Goal: Task Accomplishment & Management: Manage account settings

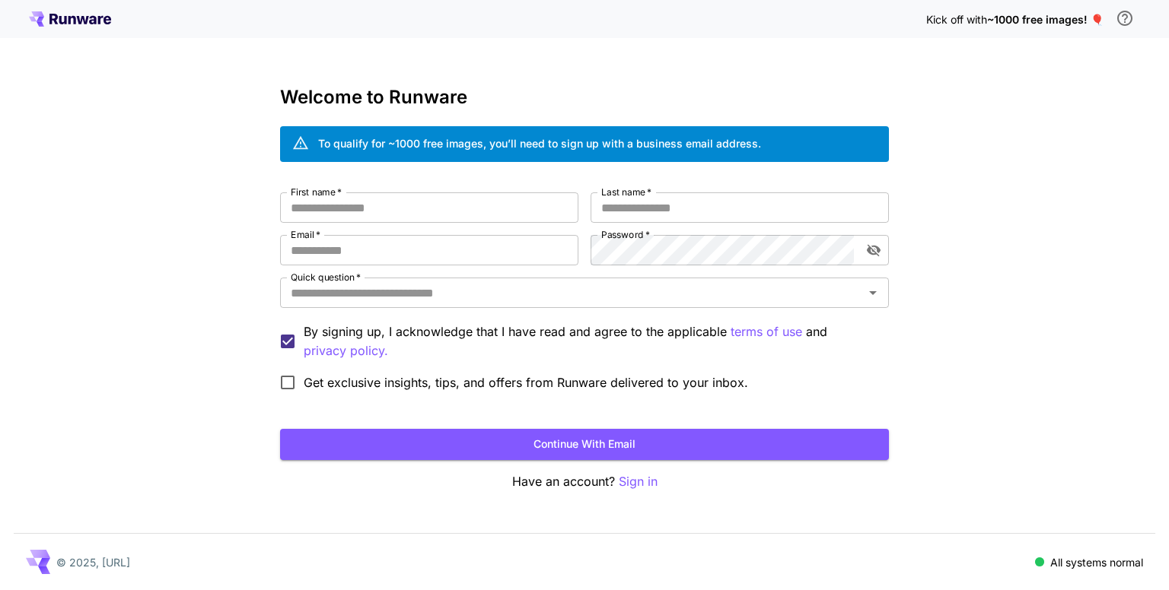
click at [386, 212] on input "First name   *" at bounding box center [429, 207] width 298 height 30
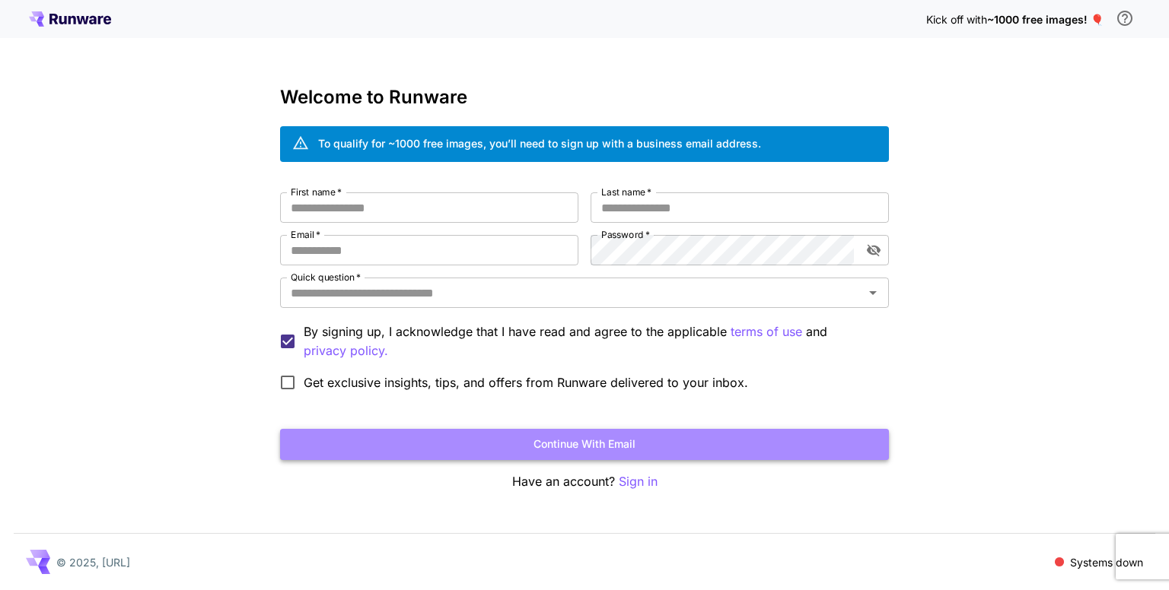
click at [616, 437] on button "Continue with email" at bounding box center [584, 444] width 609 height 31
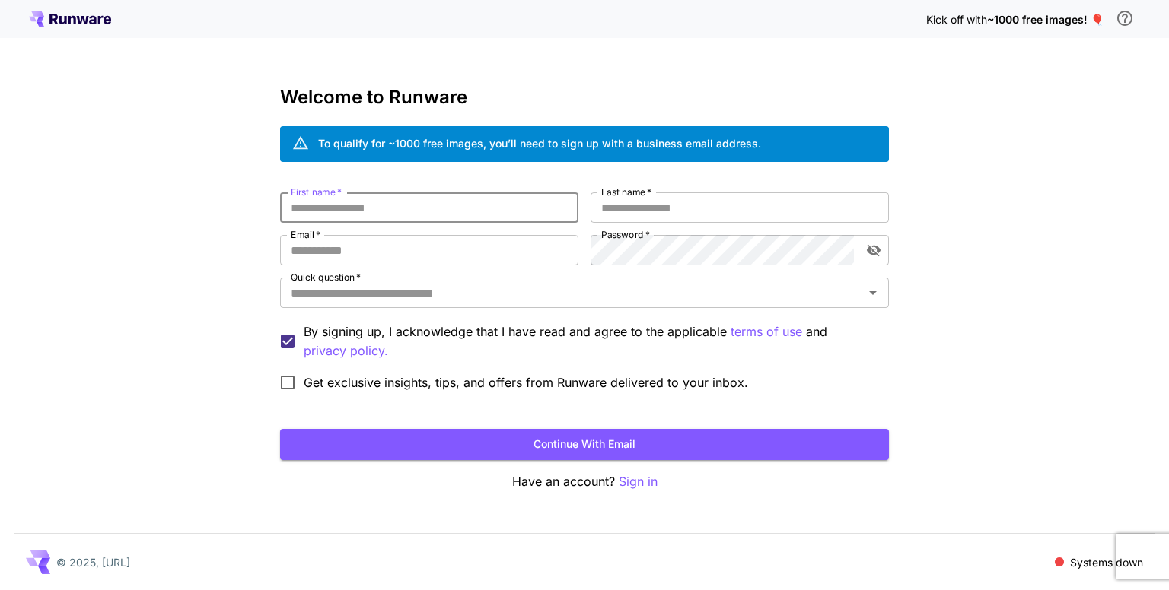
click at [408, 224] on div "First name   * First name   * Last name   * Last name   * Email   * Email   * P…" at bounding box center [584, 295] width 609 height 206
click at [408, 223] on div "First name   * First name   * Last name   * Last name   * Email   * Email   * P…" at bounding box center [584, 295] width 609 height 206
click at [399, 200] on input "First name   *" at bounding box center [429, 207] width 298 height 30
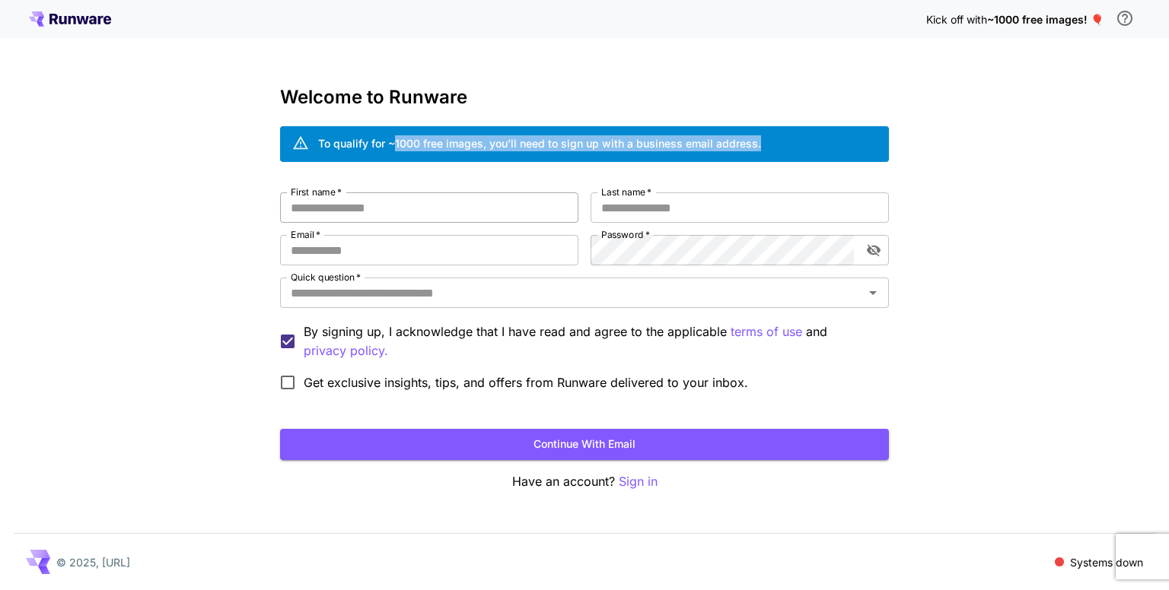
drag, startPoint x: 393, startPoint y: 145, endPoint x: 478, endPoint y: 202, distance: 102.6
click at [478, 202] on div "Welcome to Runware To qualify for ~1000 free images, you’ll need to sign up wit…" at bounding box center [584, 289] width 609 height 405
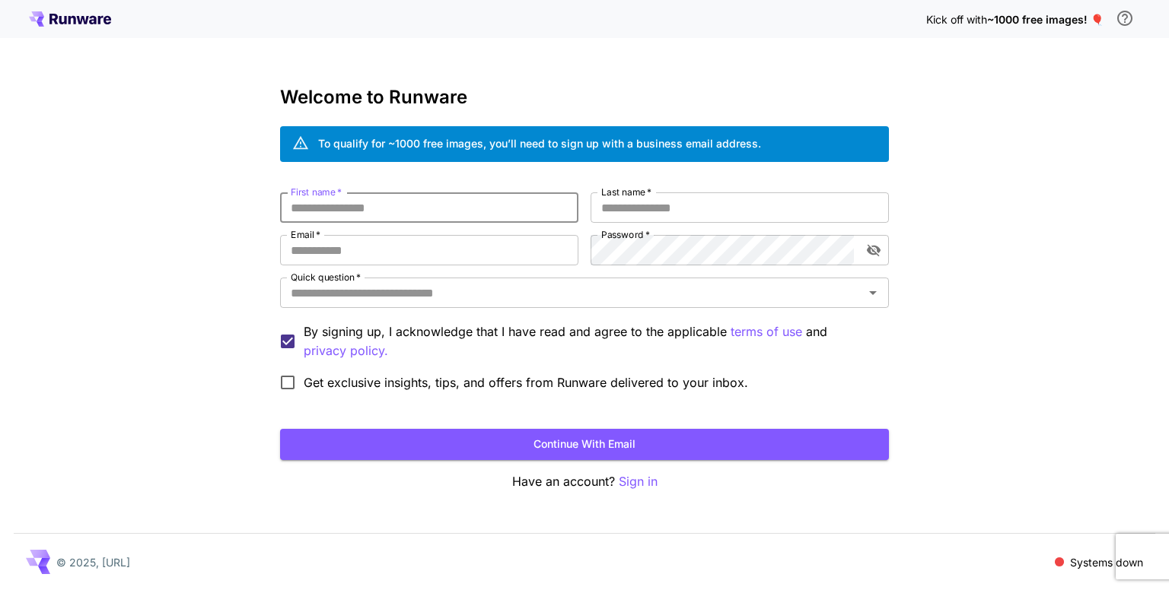
click at [478, 202] on input "First name   *" at bounding box center [429, 207] width 298 height 30
click at [370, 212] on input "First name   *" at bounding box center [429, 207] width 298 height 30
type input "*****"
click at [647, 204] on input "Last name   *" at bounding box center [739, 207] width 298 height 30
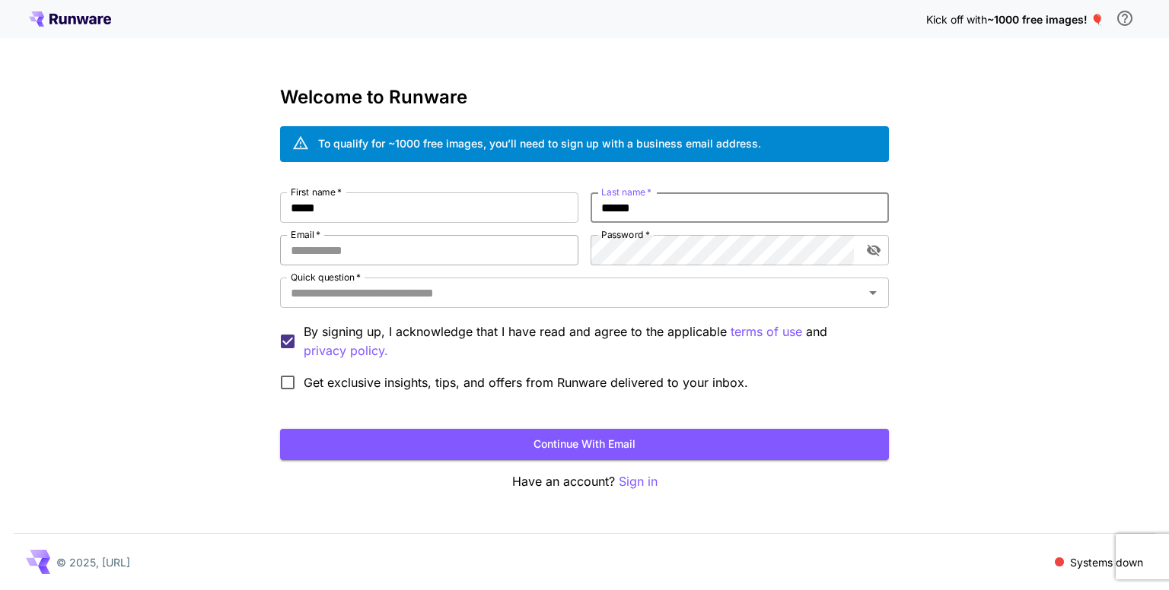
type input "******"
click at [520, 256] on input "Email   *" at bounding box center [429, 250] width 298 height 30
type input "**********"
click at [280, 429] on button "Continue with email" at bounding box center [584, 444] width 609 height 31
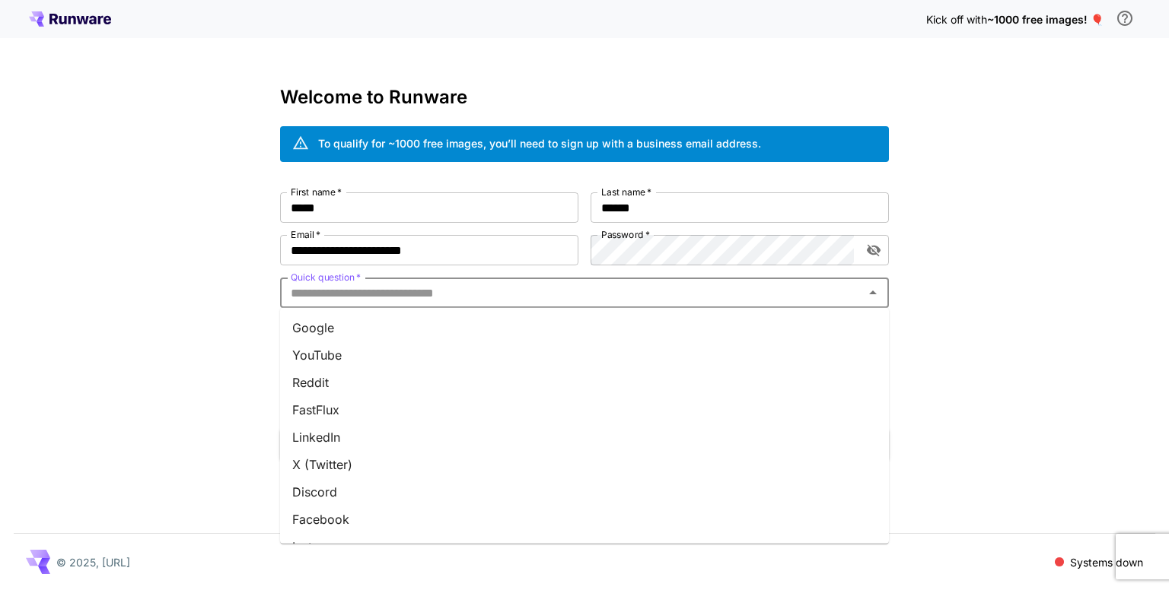
click at [459, 294] on input "Quick question   *" at bounding box center [572, 292] width 574 height 21
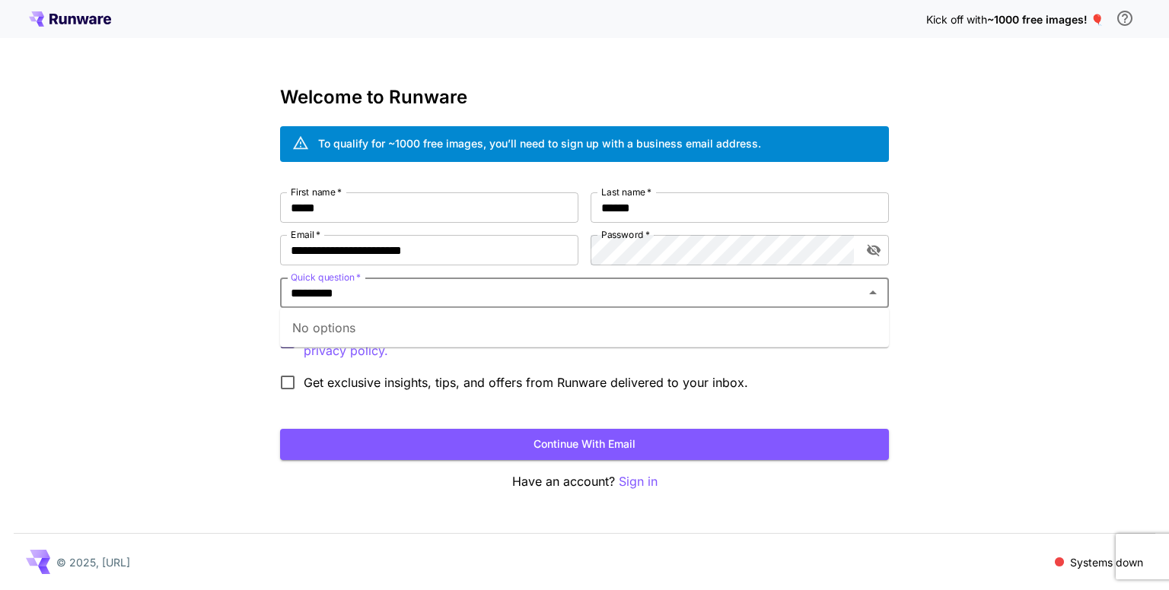
type input "*********"
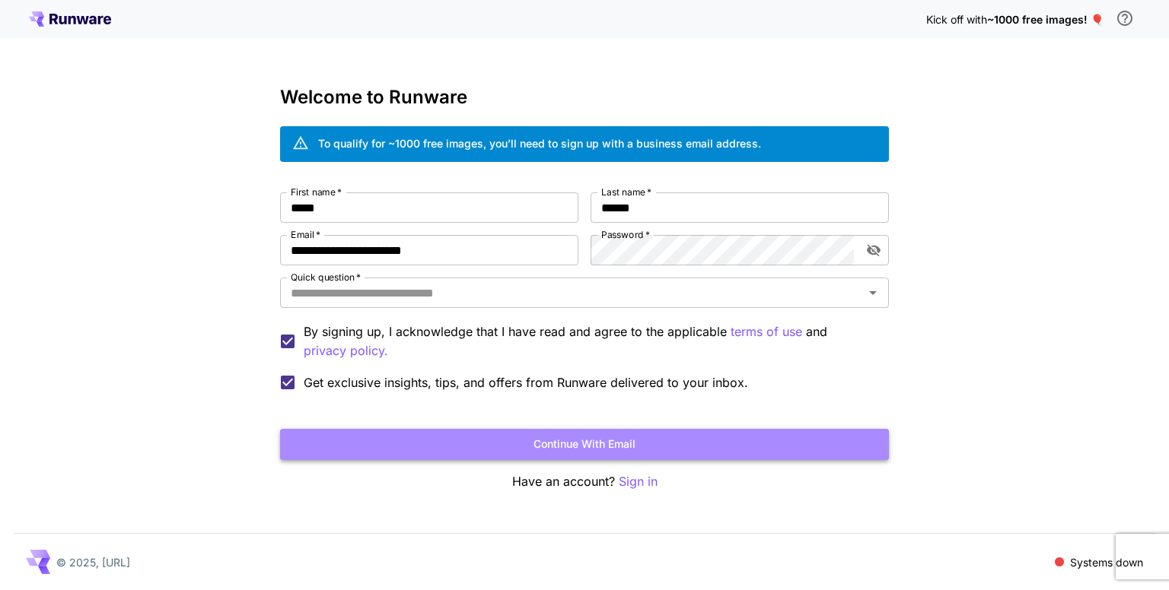
click at [359, 429] on button "Continue with email" at bounding box center [584, 444] width 609 height 31
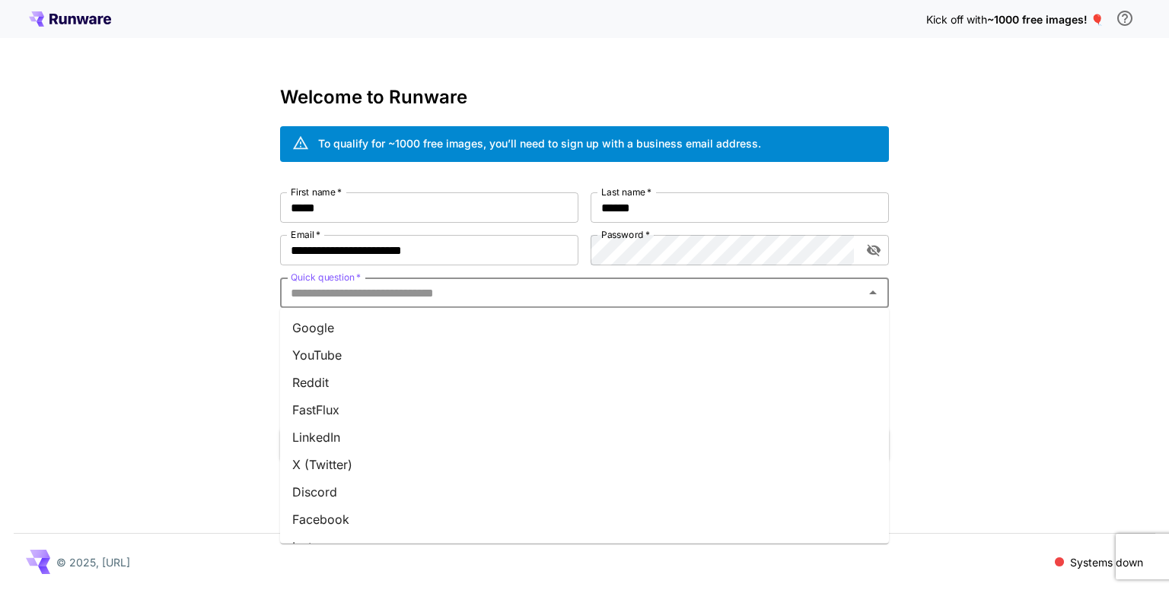
click at [373, 294] on input "Quick question   *" at bounding box center [572, 292] width 574 height 21
click at [295, 354] on li "YouTube" at bounding box center [584, 355] width 609 height 27
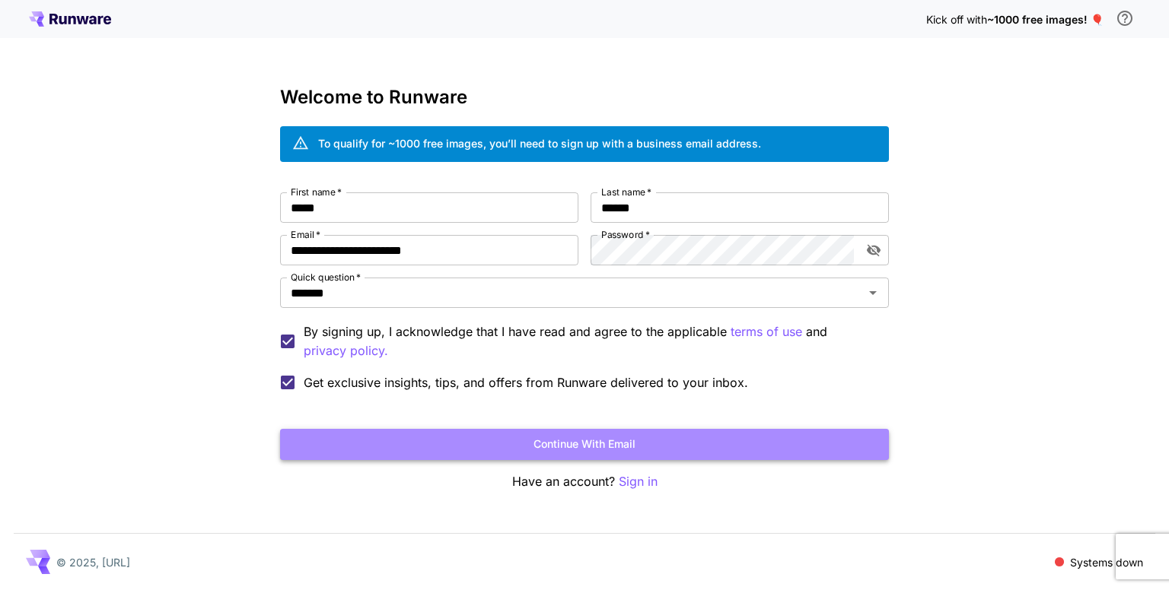
click at [374, 430] on button "Continue with email" at bounding box center [584, 444] width 609 height 31
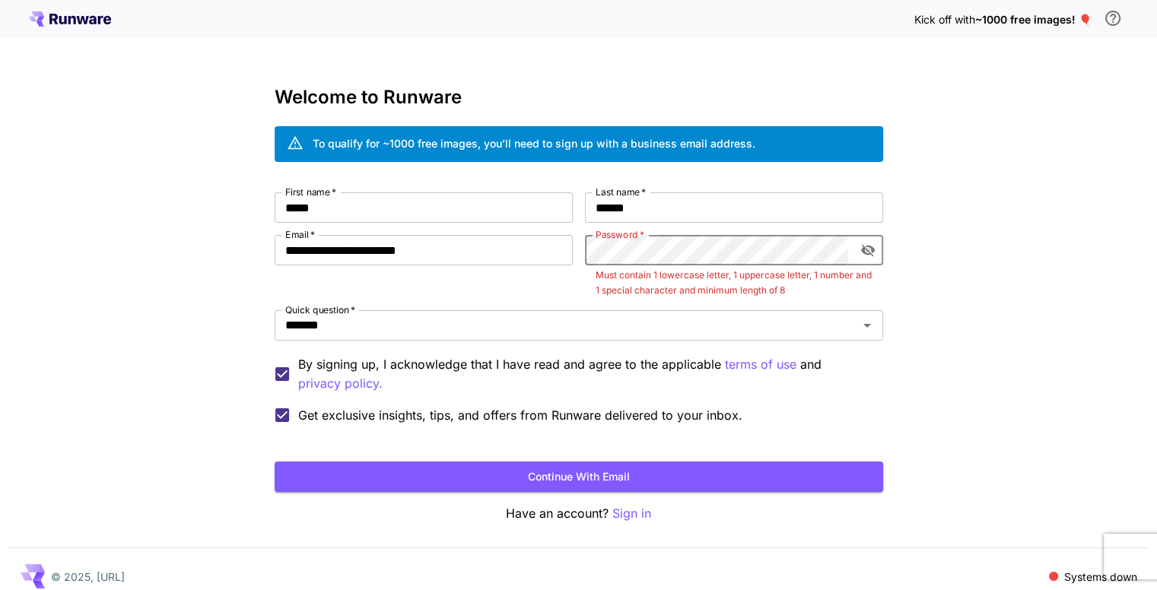
click at [275, 462] on button "Continue with email" at bounding box center [579, 477] width 609 height 31
click at [607, 479] on button "Continue with email" at bounding box center [579, 477] width 609 height 31
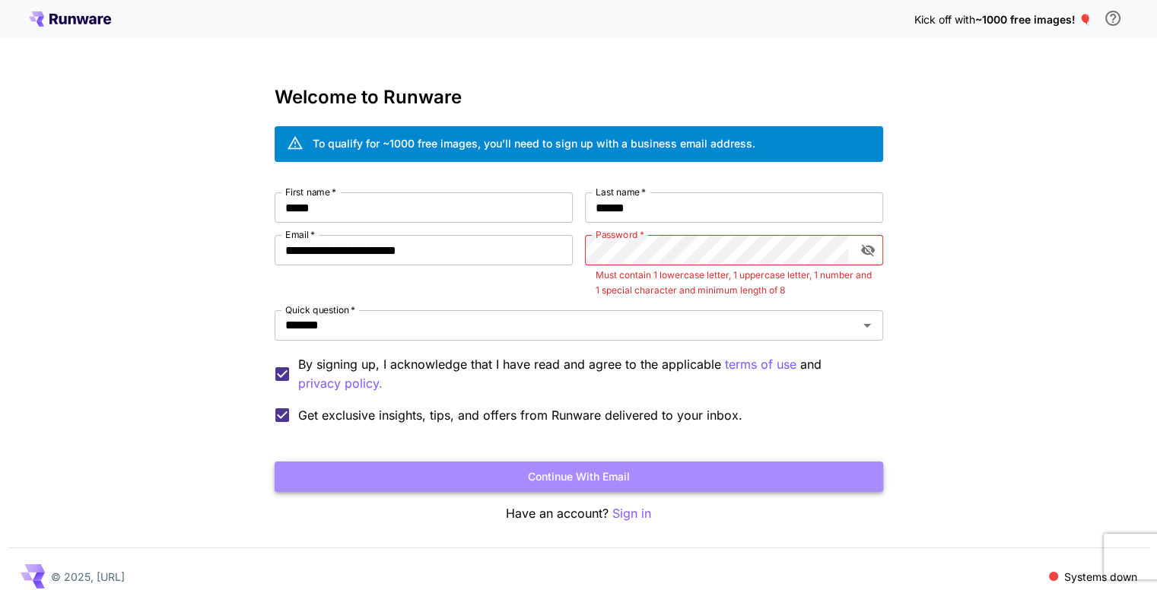
click at [633, 476] on button "Continue with email" at bounding box center [579, 477] width 609 height 31
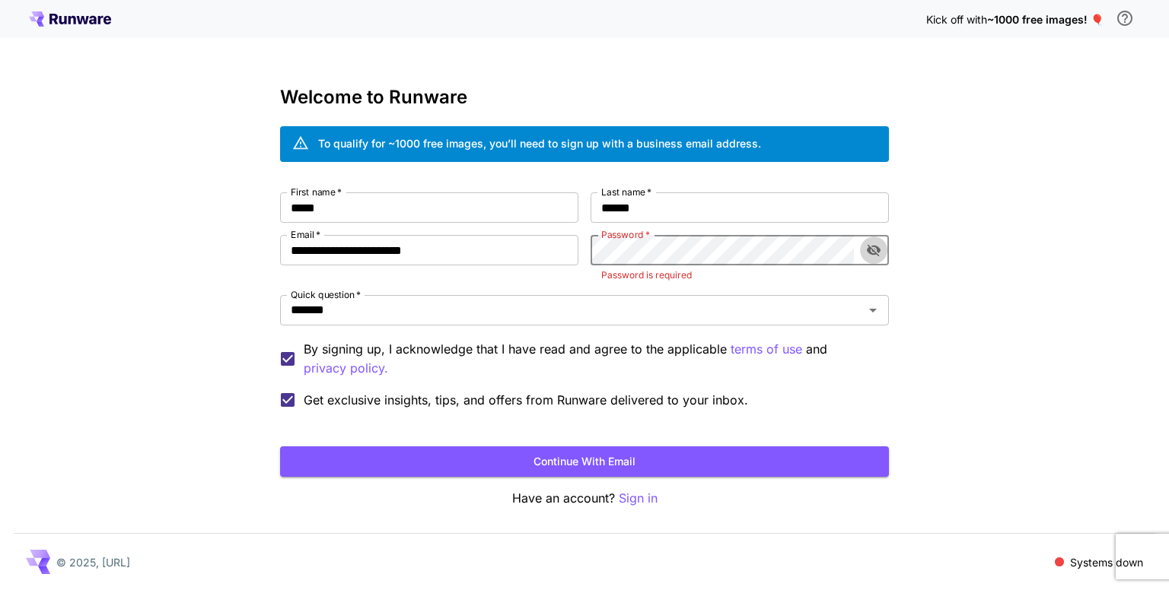
click at [871, 250] on icon "toggle password visibility" at bounding box center [874, 251] width 14 height 12
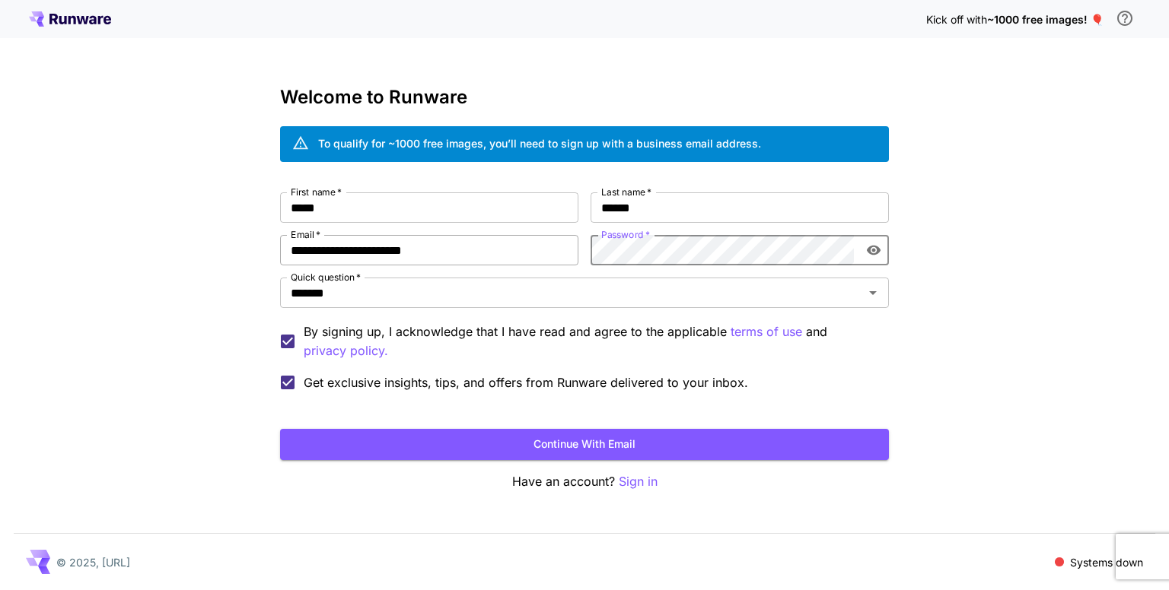
click at [551, 259] on div "**********" at bounding box center [584, 295] width 609 height 206
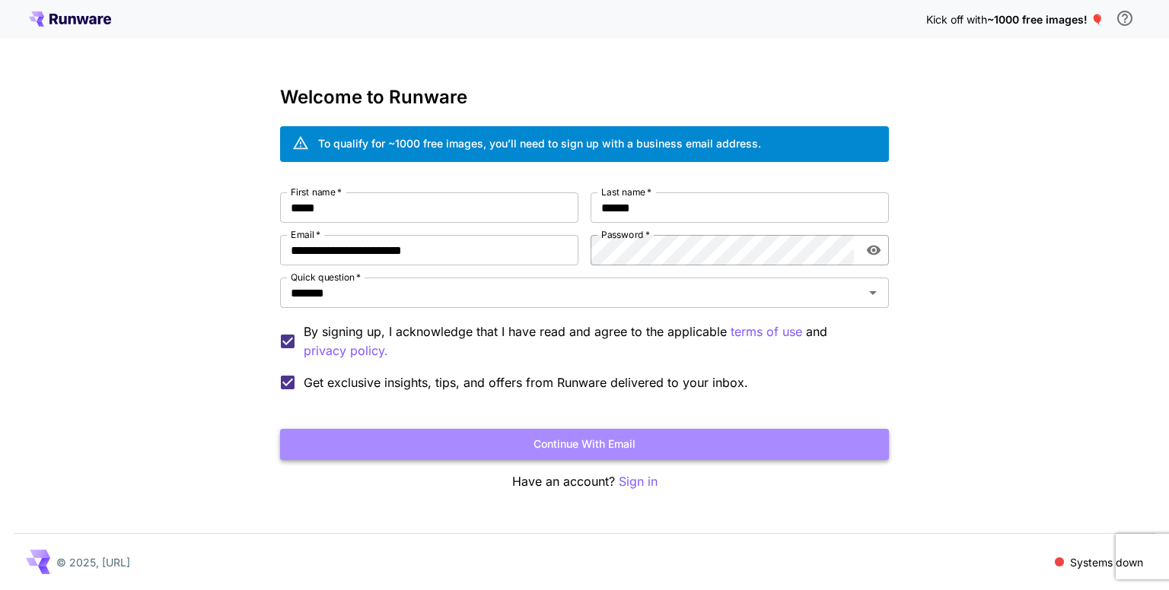
click at [533, 449] on button "Continue with email" at bounding box center [584, 444] width 609 height 31
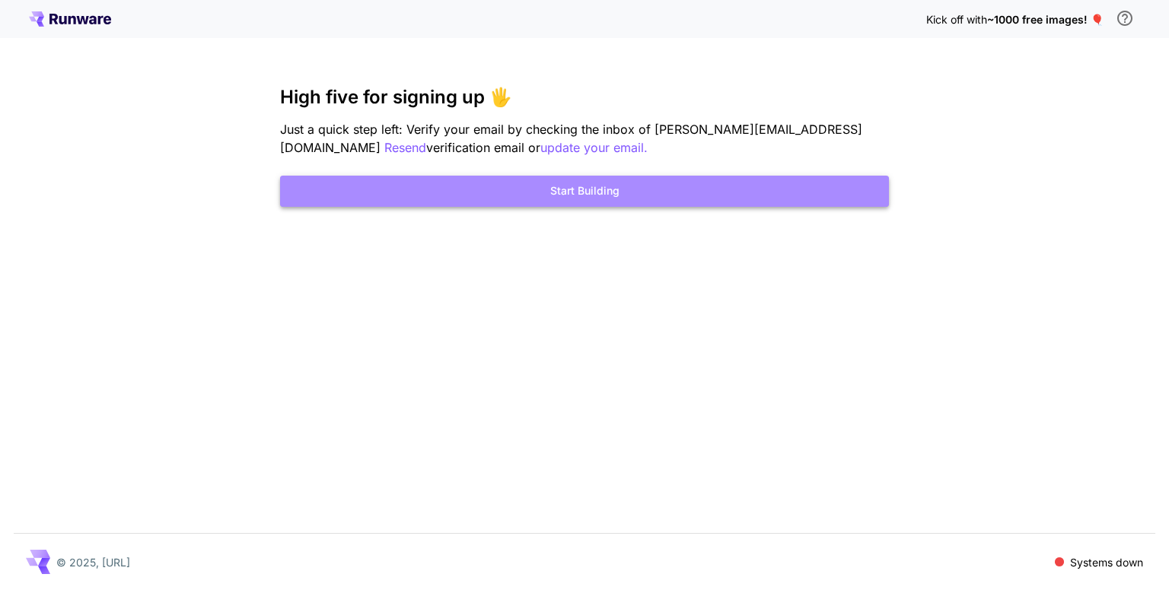
click at [864, 186] on button "Start Building" at bounding box center [584, 191] width 609 height 31
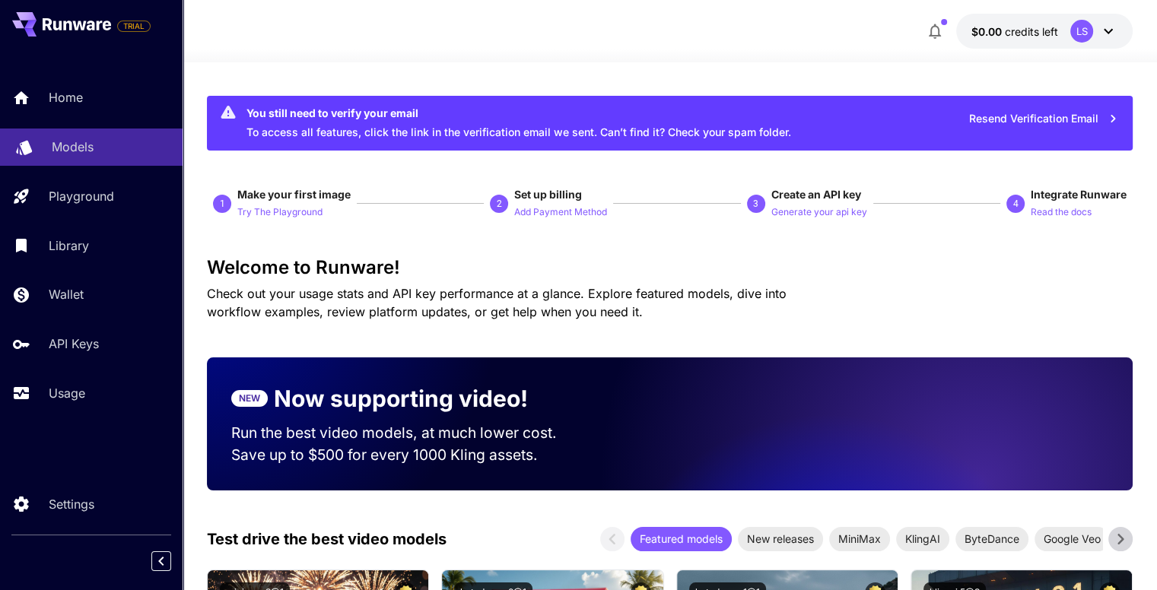
click at [15, 157] on div at bounding box center [24, 147] width 18 height 19
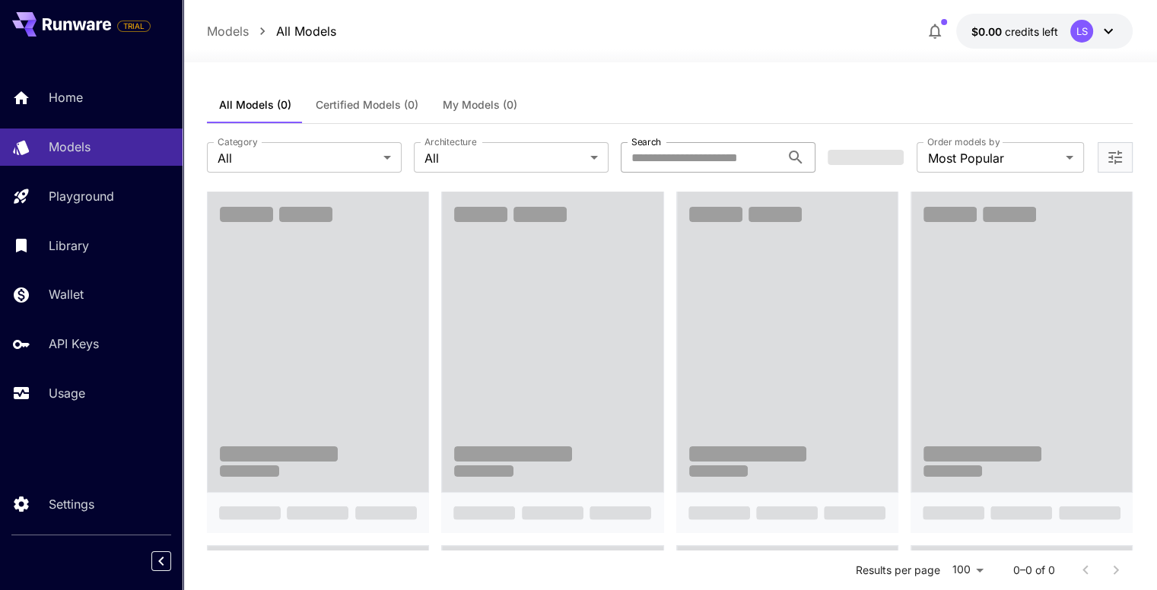
click at [753, 170] on input "Search" at bounding box center [701, 157] width 160 height 30
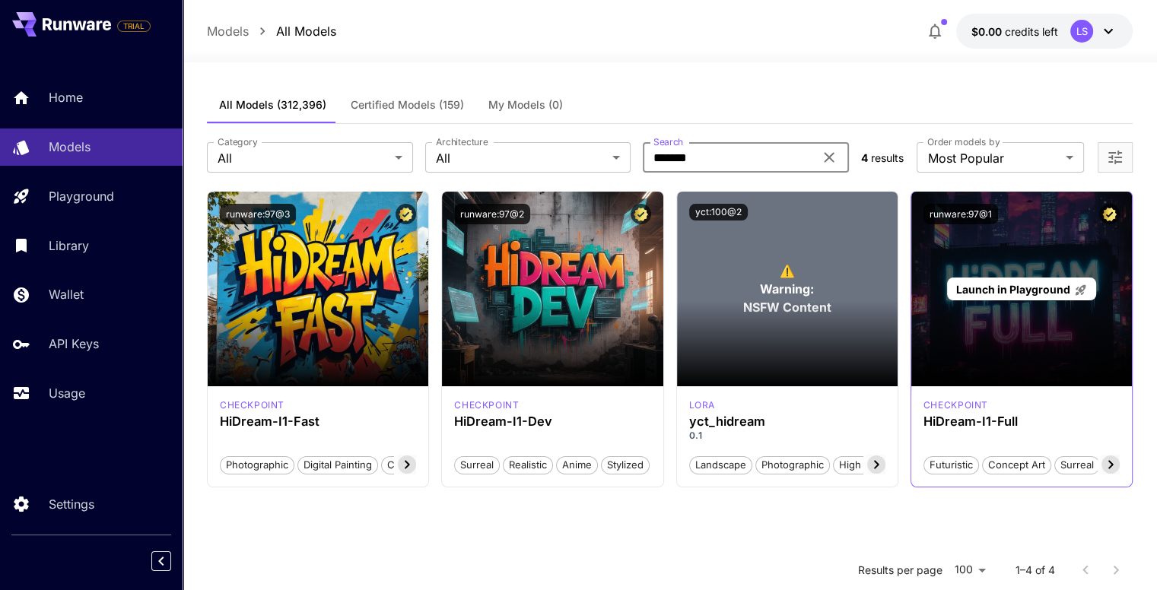
type input "*******"
click at [986, 333] on div "Launch in Playground" at bounding box center [1022, 289] width 221 height 195
click at [1017, 323] on div "Launch in Playground" at bounding box center [1022, 289] width 221 height 195
click at [1017, 345] on div "Launch in Playground" at bounding box center [1022, 289] width 221 height 195
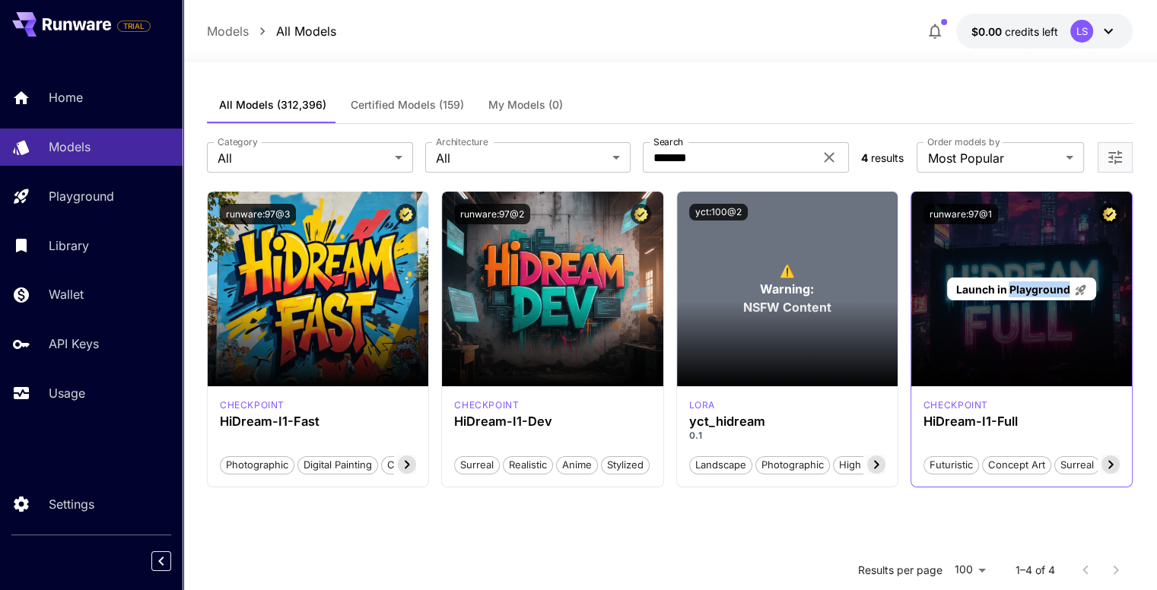
click at [988, 291] on span "Launch in Playground" at bounding box center [1013, 289] width 114 height 13
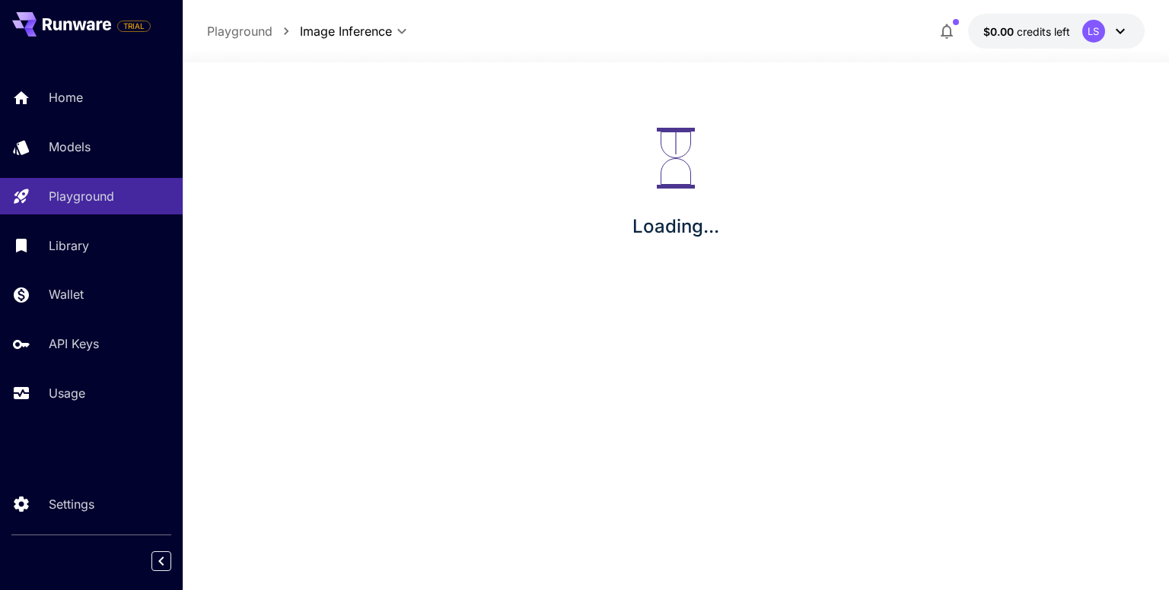
click at [1035, 29] on span "credits left" at bounding box center [1043, 31] width 53 height 13
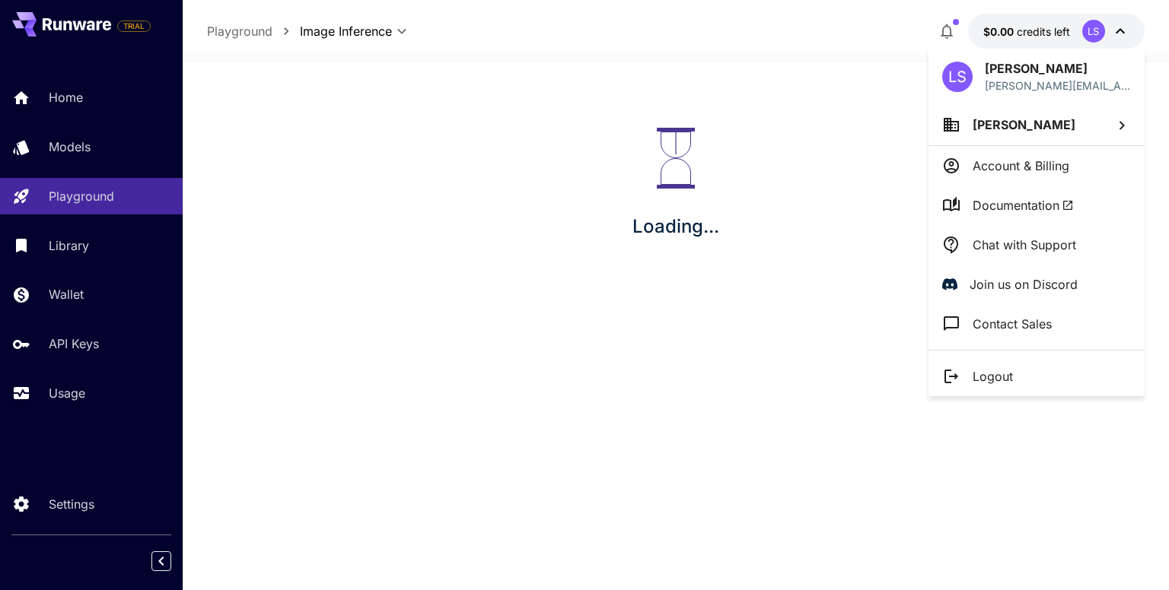
click at [816, 179] on div at bounding box center [584, 295] width 1169 height 590
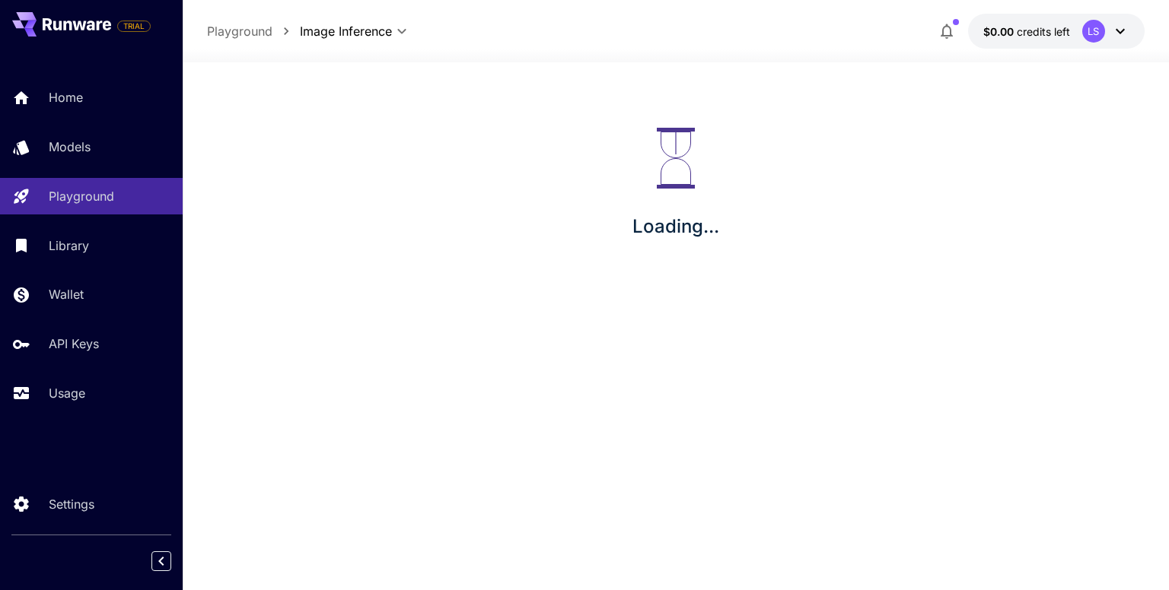
click at [1108, 41] on div "LS" at bounding box center [1105, 31] width 47 height 23
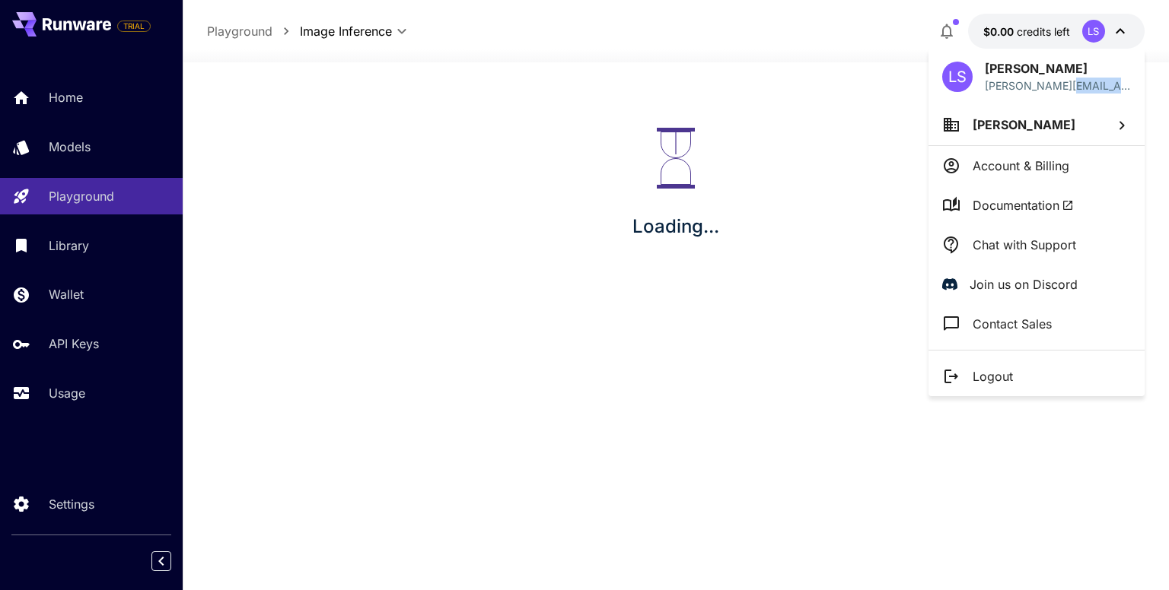
drag, startPoint x: 1059, startPoint y: 90, endPoint x: 1114, endPoint y: 93, distance: 54.9
click at [1118, 87] on div "LS Lohit Sharma [EMAIL_ADDRESS][DOMAIN_NAME]" at bounding box center [1036, 77] width 216 height 56
drag, startPoint x: 870, startPoint y: 145, endPoint x: 877, endPoint y: 140, distance: 8.2
click at [877, 140] on div at bounding box center [584, 295] width 1169 height 590
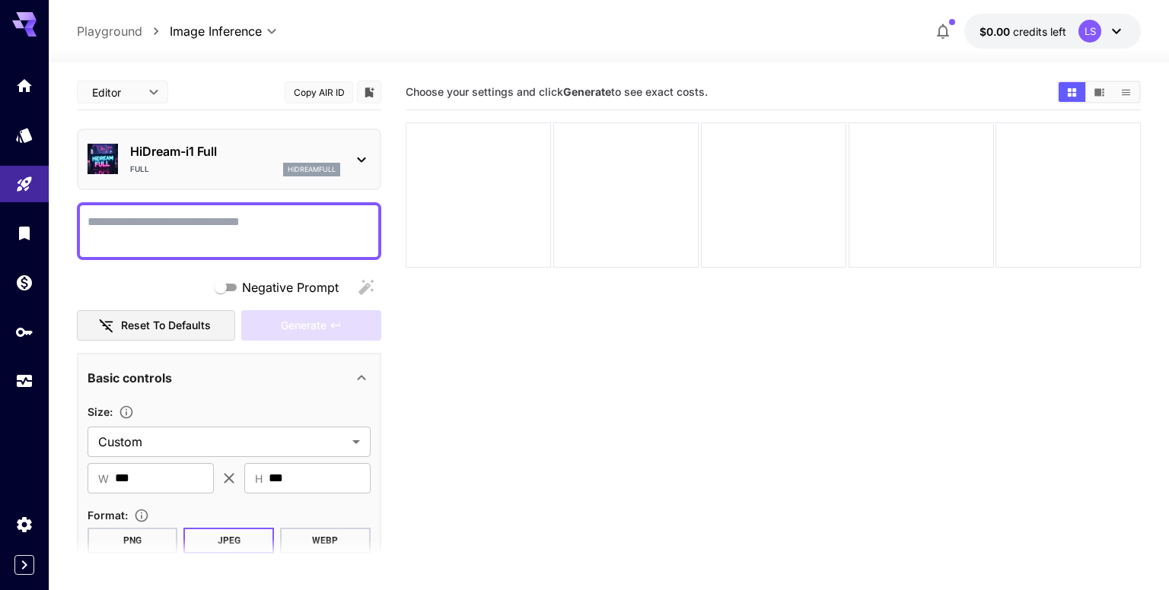
click at [240, 34] on body "**********" at bounding box center [584, 355] width 1169 height 711
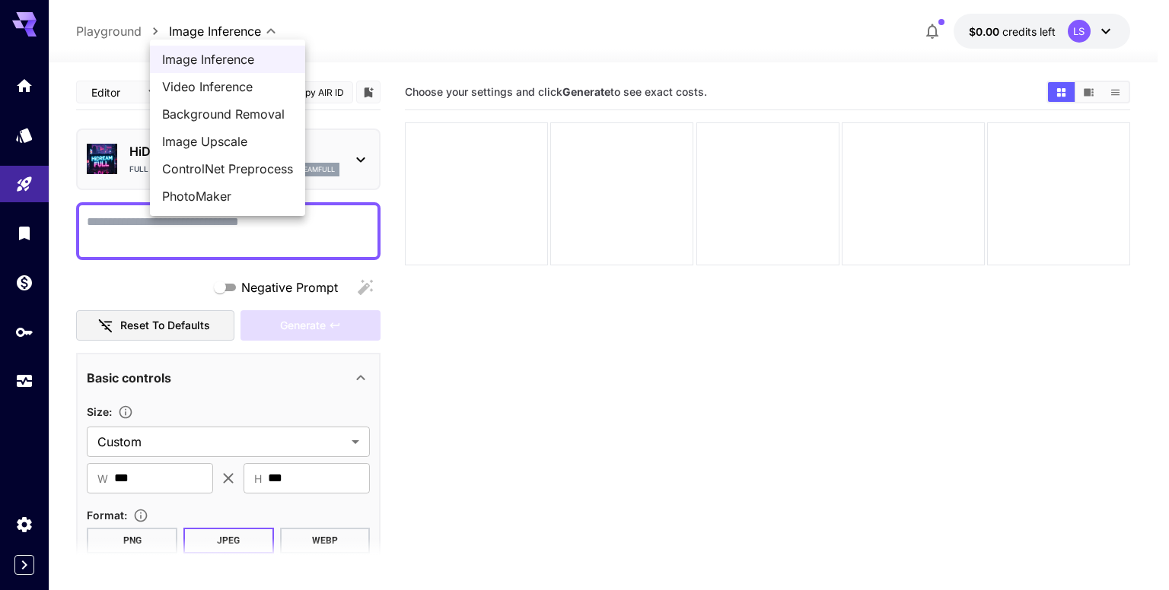
click at [672, 352] on div at bounding box center [584, 295] width 1169 height 590
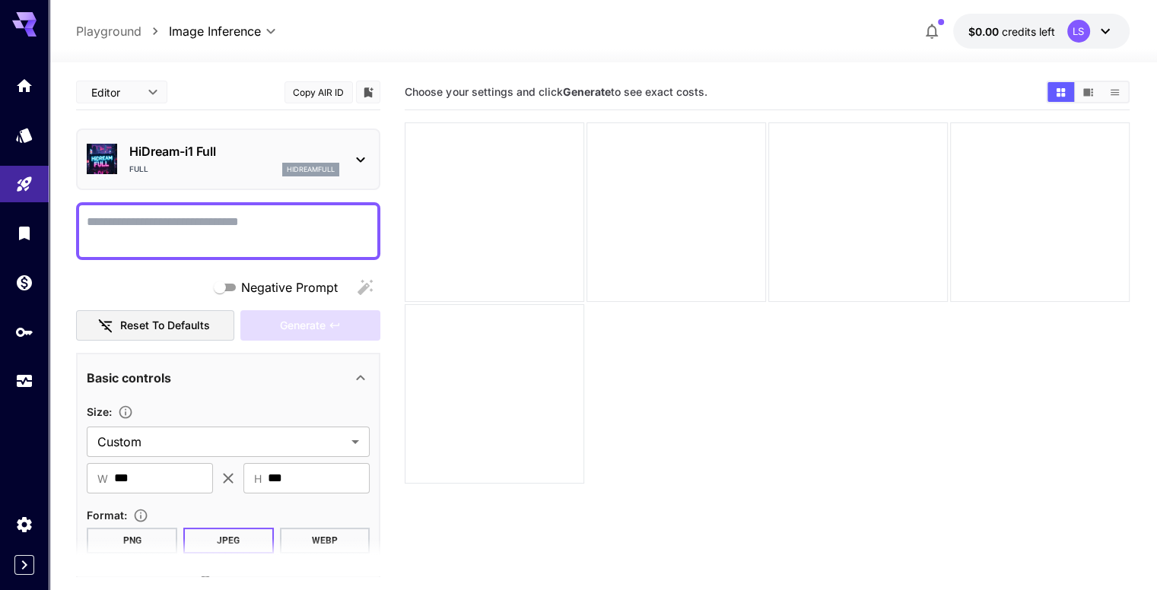
click at [1115, 25] on button "$0.00 credits left LS" at bounding box center [1041, 31] width 177 height 35
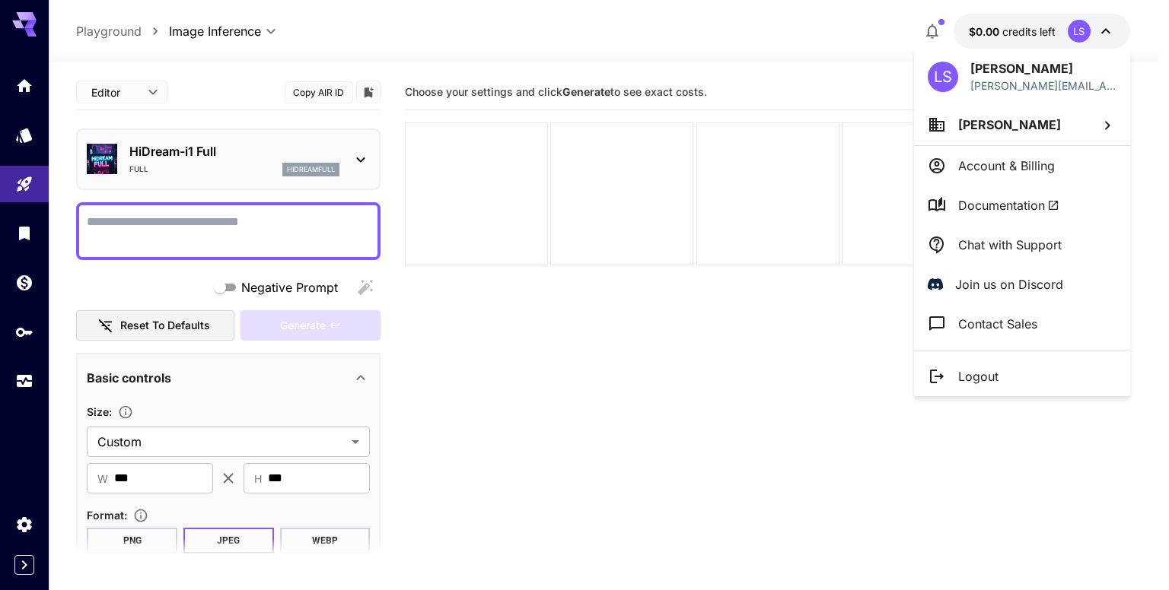
click at [1004, 134] on li "[PERSON_NAME]" at bounding box center [1022, 124] width 216 height 41
click at [829, 199] on p "Add organization" at bounding box center [812, 201] width 99 height 18
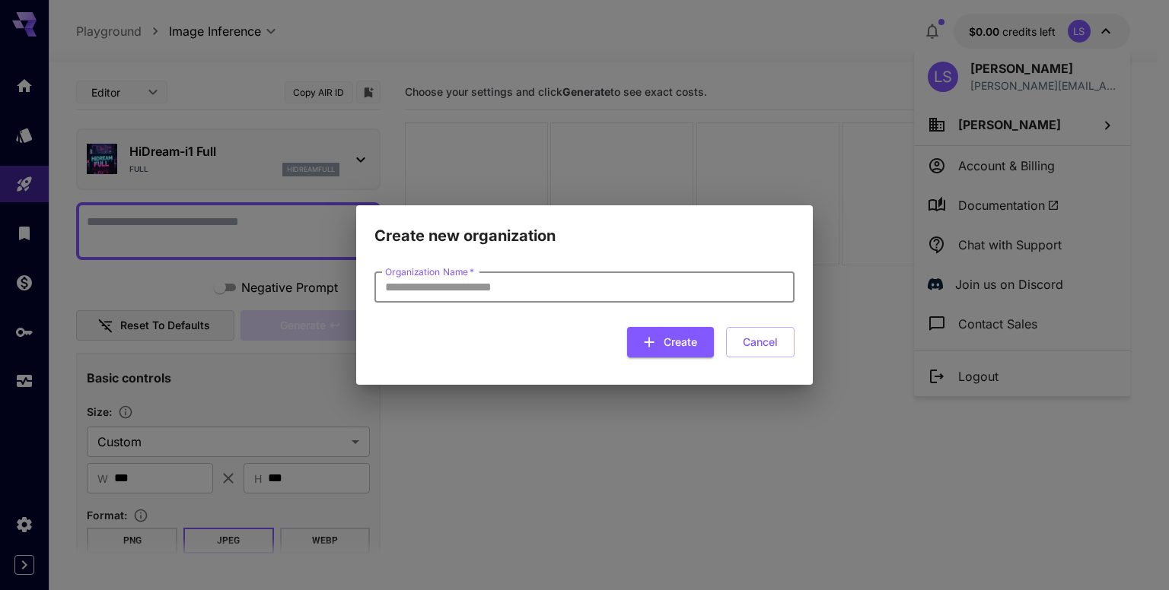
click at [433, 293] on input "Organization Name   *" at bounding box center [584, 287] width 420 height 30
type input "**********"
click button "Create" at bounding box center [670, 342] width 87 height 31
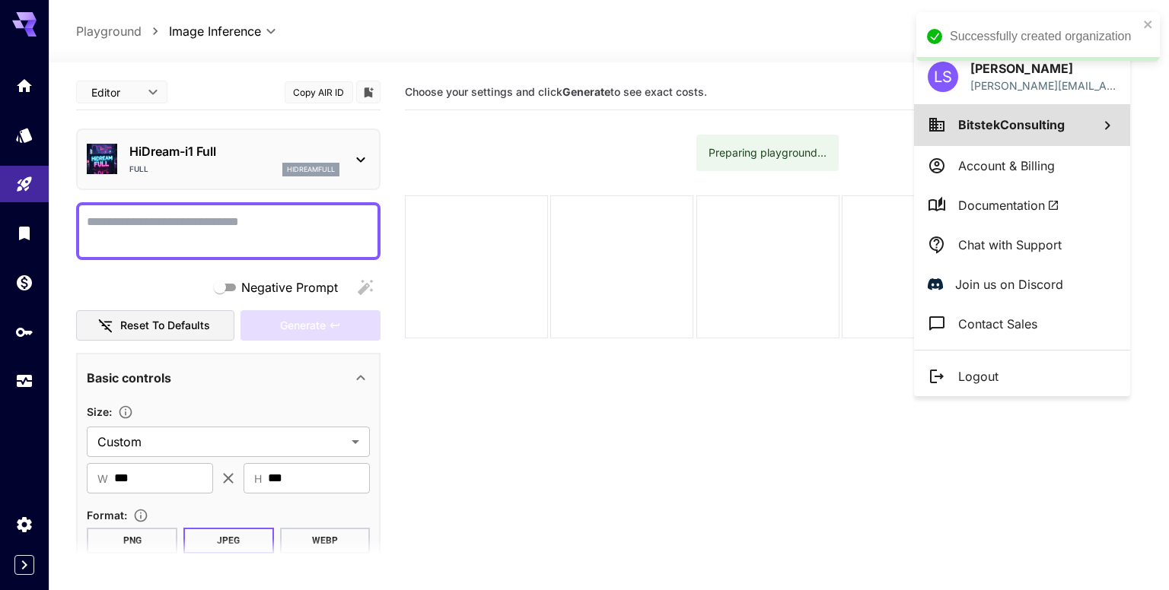
click at [956, 122] on li "BitstekConsulting" at bounding box center [1022, 124] width 216 height 41
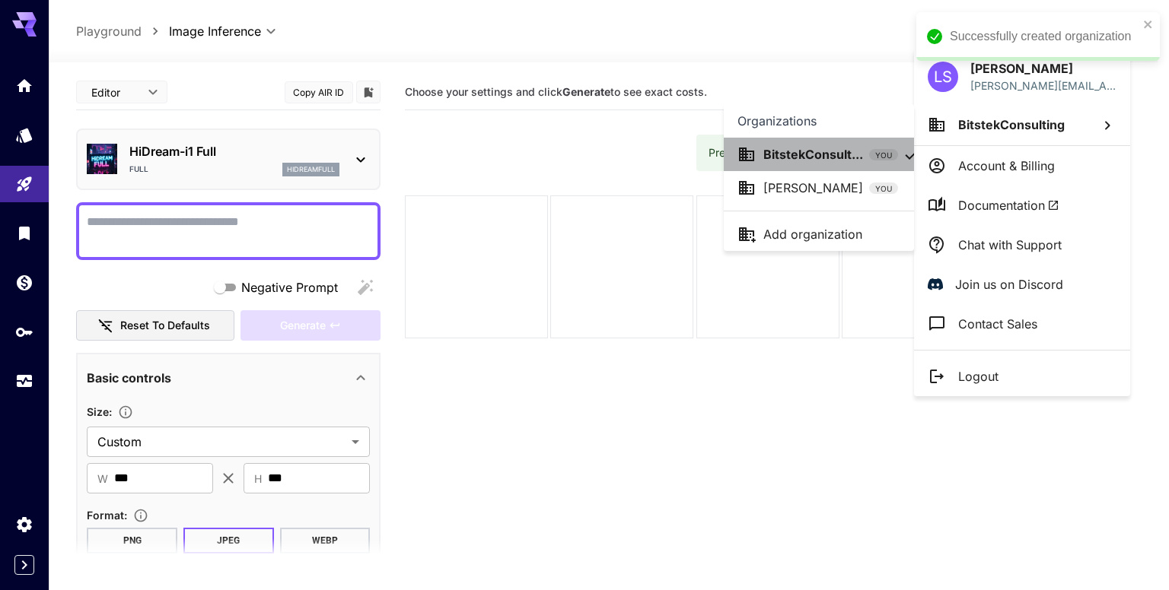
click at [813, 147] on p "BitstekConsult..." at bounding box center [813, 154] width 100 height 18
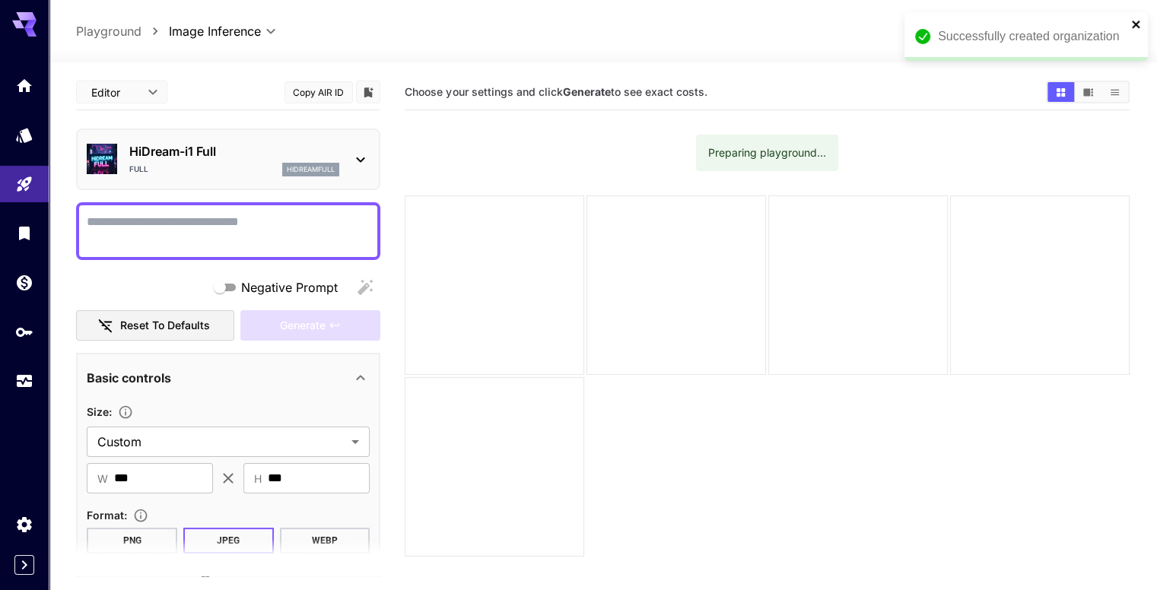
click at [1138, 28] on icon "close" at bounding box center [1136, 24] width 11 height 12
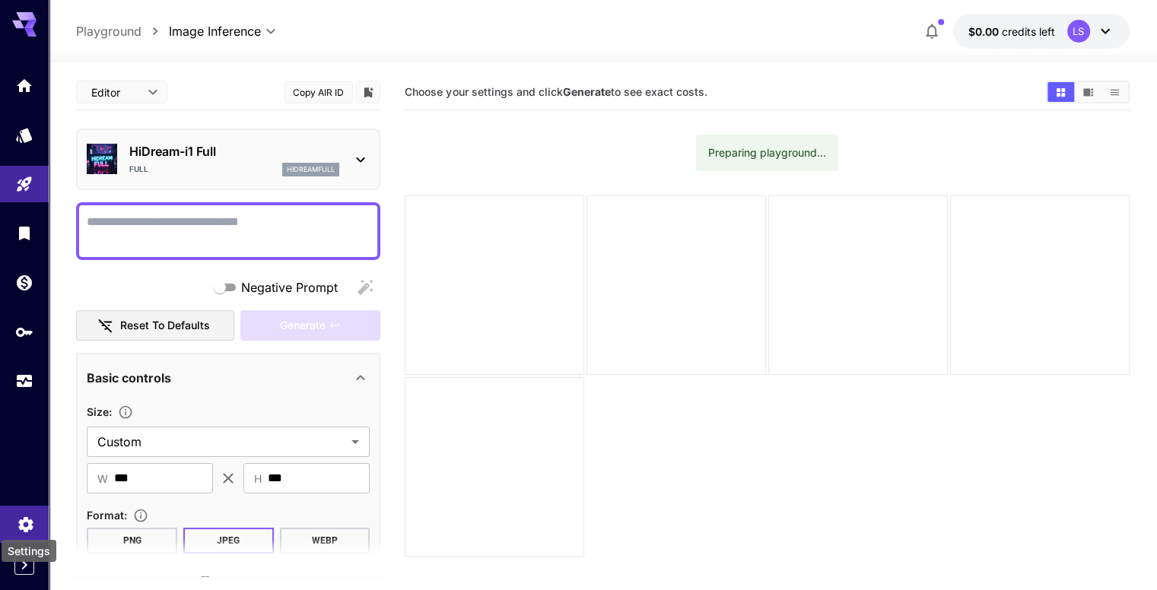
click at [27, 522] on icon "Settings" at bounding box center [26, 520] width 18 height 18
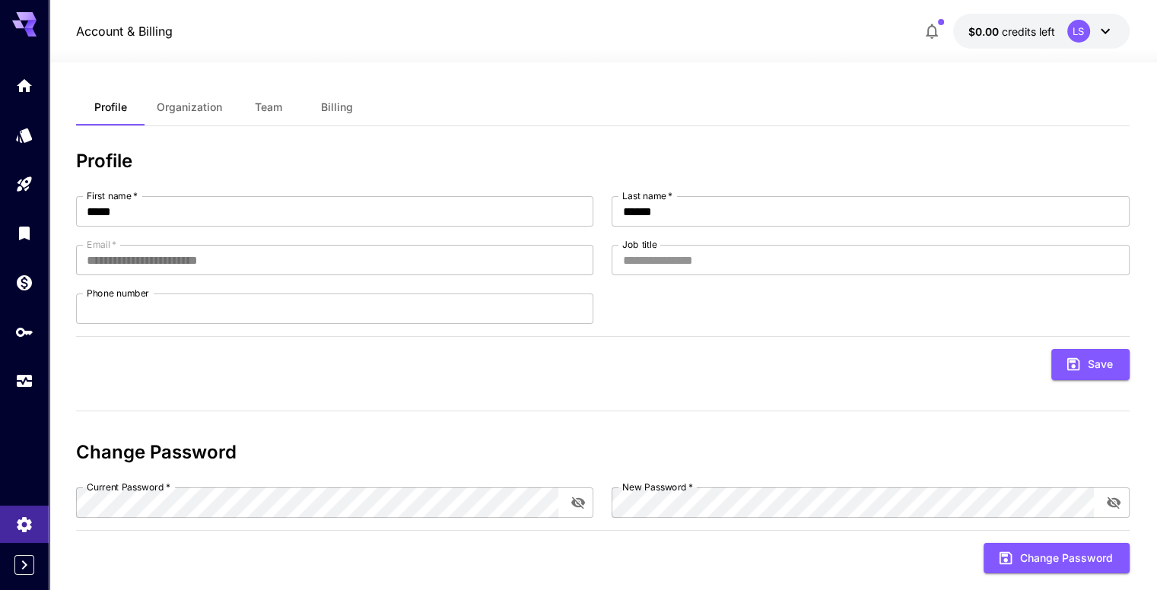
scroll to position [35, 0]
